Goal: Share content: Share content

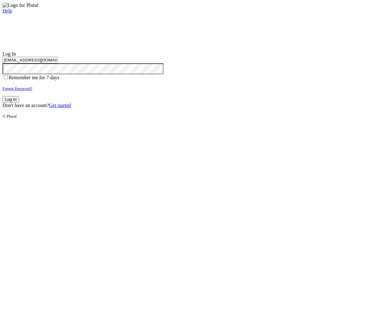
type input "test-1757368388-3@civiceagle.com"
click at [19, 103] on button "Log In" at bounding box center [10, 99] width 17 height 7
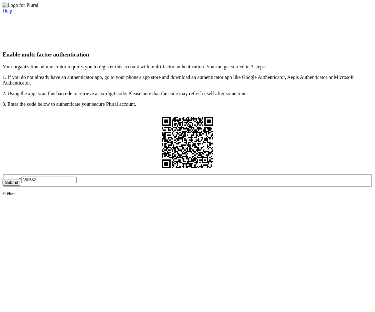
type input "350562"
click at [20, 186] on button "Submit" at bounding box center [11, 182] width 18 height 7
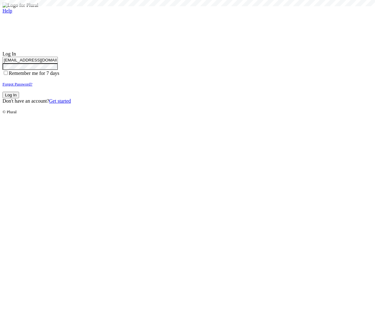
type input "test-1757368388-3@civiceagle.com"
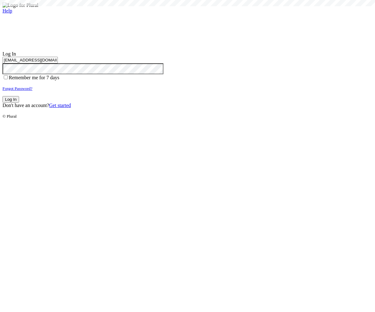
click at [19, 103] on button "Log In" at bounding box center [10, 99] width 17 height 7
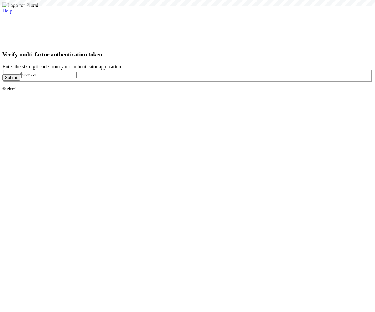
type input "350562"
click at [20, 81] on button "Submit" at bounding box center [11, 77] width 18 height 7
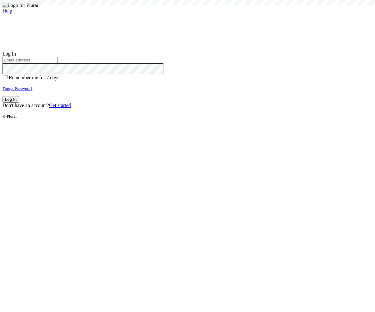
click at [32, 91] on small "Forgot Password?" at bounding box center [17, 88] width 30 height 5
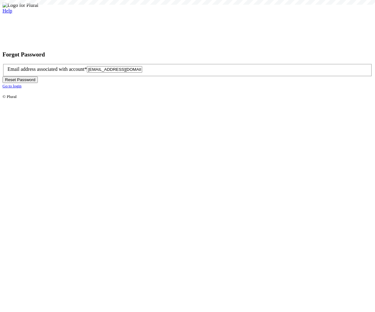
type input "test-1757368394-6@civiceagle.com"
click at [38, 83] on button "Reset Password" at bounding box center [19, 79] width 35 height 7
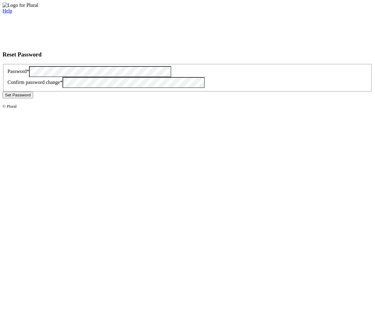
click at [33, 98] on button "Set Password" at bounding box center [17, 95] width 31 height 7
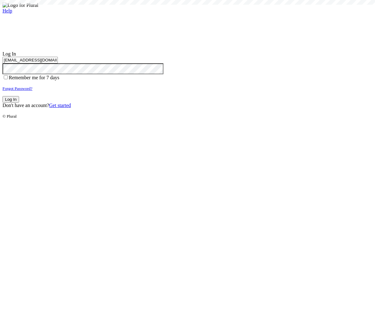
type input "[EMAIL_ADDRESS][DOMAIN_NAME]"
click at [19, 103] on button "Log In" at bounding box center [10, 99] width 17 height 7
type input "[EMAIL_ADDRESS][DOMAIN_NAME]"
click at [19, 103] on button "Log In" at bounding box center [10, 99] width 17 height 7
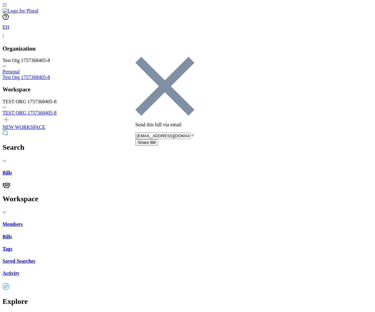
type input "share-email-test@civiceagle-test.com"
click at [158, 139] on button "Share Bill" at bounding box center [146, 142] width 23 height 7
